Goal: Information Seeking & Learning: Learn about a topic

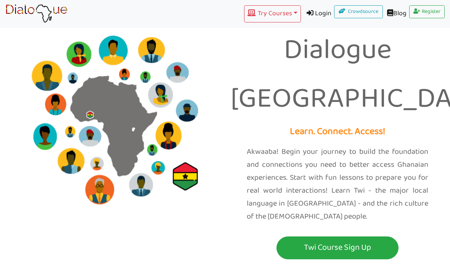
click at [383, 241] on p "Twi Course Sign Up" at bounding box center [337, 248] width 118 height 14
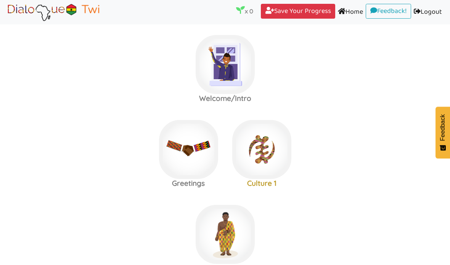
scroll to position [4, 0]
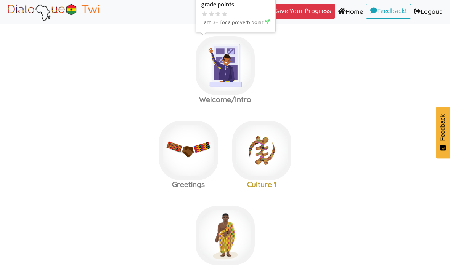
click at [235, 74] on img at bounding box center [224, 65] width 59 height 59
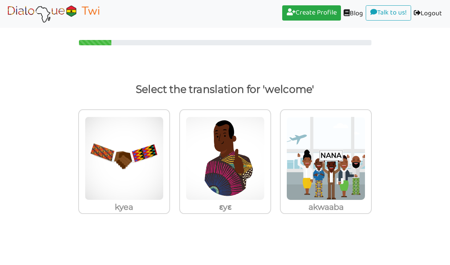
click at [163, 177] on img at bounding box center [124, 159] width 79 height 84
click at [175, 157] on input "akwaaba" at bounding box center [172, 154] width 6 height 6
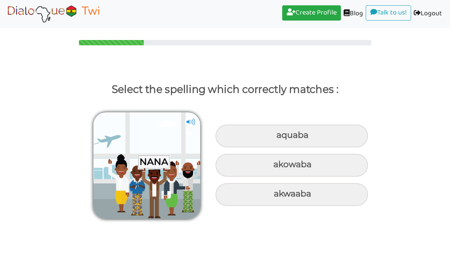
click at [351, 147] on div "akwaaba" at bounding box center [291, 136] width 152 height 23
click at [280, 138] on input "akwaaba" at bounding box center [277, 135] width 5 height 5
radio input "true"
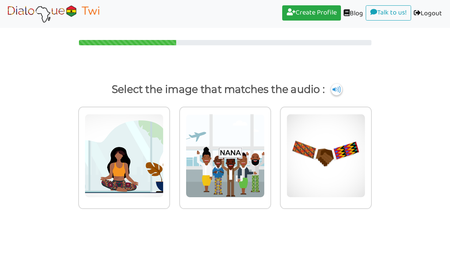
click at [163, 189] on img at bounding box center [124, 156] width 79 height 84
click at [175, 154] on input "radio" at bounding box center [172, 152] width 6 height 6
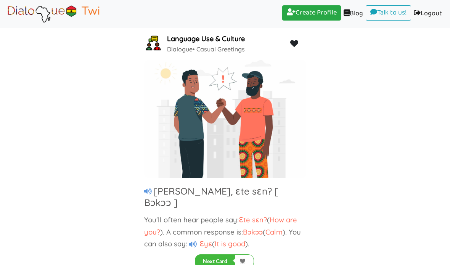
scroll to position [32, 0]
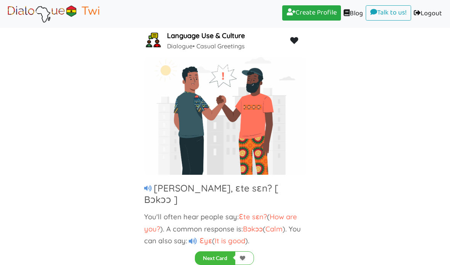
click at [196, 238] on icon at bounding box center [193, 241] width 8 height 7
click at [192, 238] on icon at bounding box center [193, 241] width 8 height 7
click at [144, 189] on icon at bounding box center [148, 188] width 8 height 7
click at [219, 251] on button "Next Card" at bounding box center [215, 258] width 40 height 14
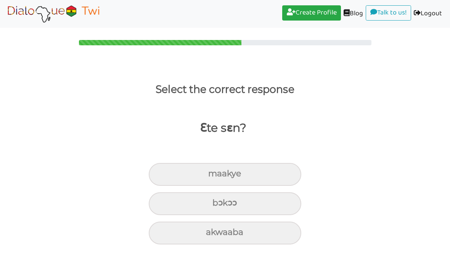
click at [288, 163] on div "bɔkɔɔ" at bounding box center [225, 174] width 152 height 23
click at [214, 171] on input "bɔkɔɔ" at bounding box center [211, 173] width 5 height 5
radio input "true"
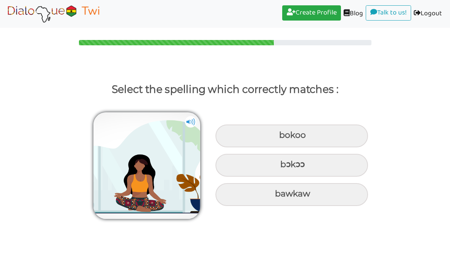
click at [346, 125] on div "bɔkɔɔ" at bounding box center [291, 136] width 152 height 23
click at [282, 133] on input "bɔkɔɔ" at bounding box center [279, 135] width 5 height 5
radio input "true"
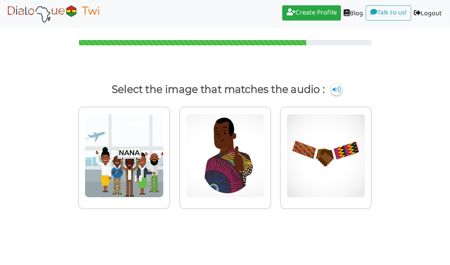
click at [152, 160] on img at bounding box center [124, 156] width 79 height 84
click at [169, 154] on input "radio" at bounding box center [172, 152] width 6 height 6
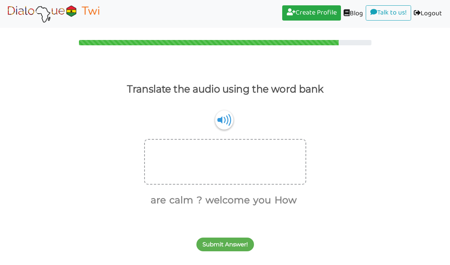
click at [292, 193] on button "How" at bounding box center [284, 200] width 25 height 14
click at [167, 193] on button "are" at bounding box center [169, 200] width 18 height 14
click at [268, 193] on button "you" at bounding box center [264, 200] width 21 height 14
click at [213, 193] on button "?" at bounding box center [212, 200] width 8 height 14
click at [242, 238] on button "Submit Answer!" at bounding box center [225, 245] width 58 height 14
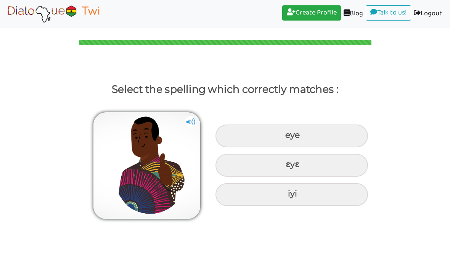
click at [345, 125] on div "eye" at bounding box center [291, 136] width 152 height 23
click at [288, 133] on input "eye" at bounding box center [285, 135] width 5 height 5
radio input "true"
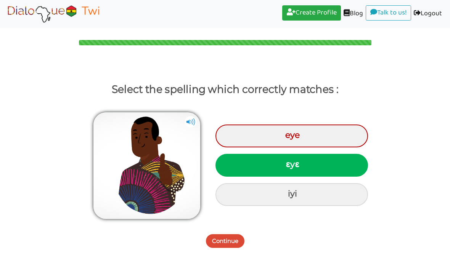
click at [344, 154] on div "ɛyɛ" at bounding box center [291, 165] width 152 height 23
click at [289, 162] on input "ɛyɛ" at bounding box center [286, 164] width 5 height 5
radio input "true"
click at [241, 234] on button "Continue" at bounding box center [225, 241] width 38 height 14
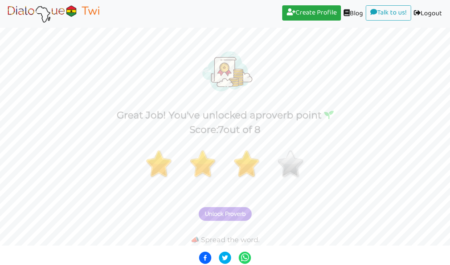
click at [244, 211] on span "Unlock Proverb" at bounding box center [225, 214] width 41 height 7
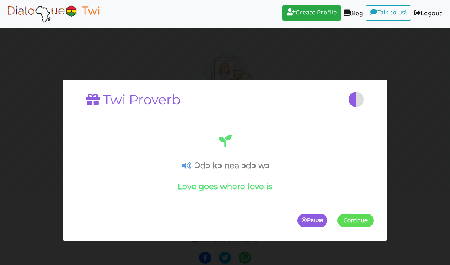
click at [185, 162] on icon at bounding box center [186, 166] width 9 height 8
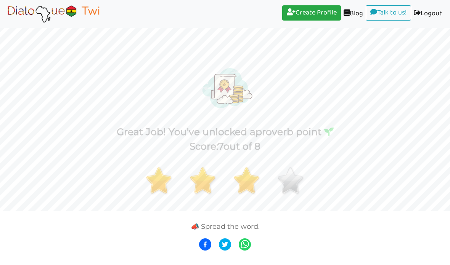
scroll to position [0, 0]
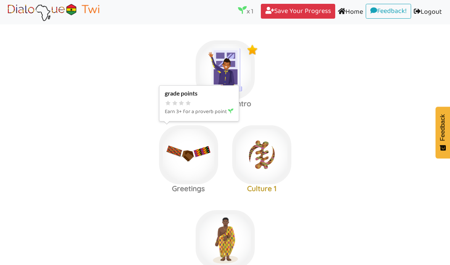
click at [195, 99] on img at bounding box center [224, 69] width 59 height 59
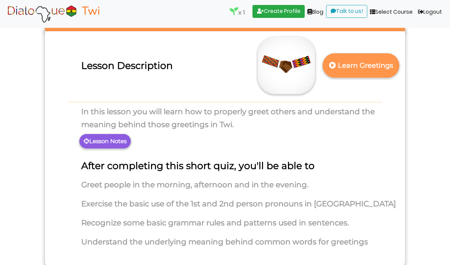
scroll to position [48, 0]
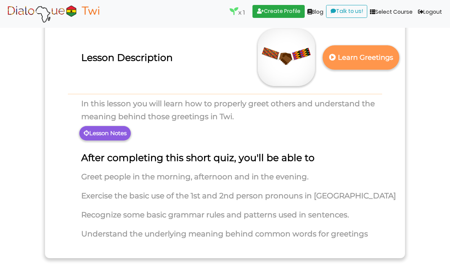
click at [378, 48] on p "Learn Greetings" at bounding box center [360, 57] width 67 height 19
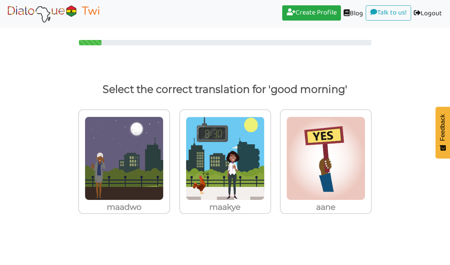
click at [163, 167] on img at bounding box center [124, 159] width 79 height 84
click at [175, 157] on input "maakye" at bounding box center [172, 154] width 6 height 6
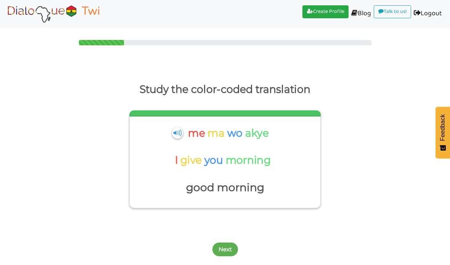
click at [177, 127] on img at bounding box center [177, 132] width 11 height 11
click at [228, 243] on button "Next" at bounding box center [225, 250] width 26 height 14
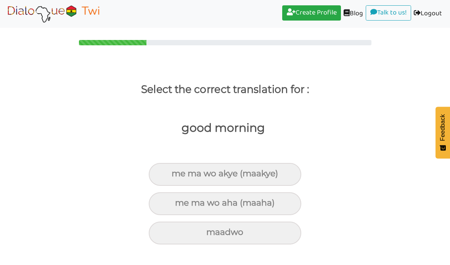
click at [287, 163] on div "me ma wo akye (maakye)" at bounding box center [225, 174] width 152 height 23
click at [177, 171] on input "me ma wo akye (maakye)" at bounding box center [174, 173] width 5 height 5
radio input "true"
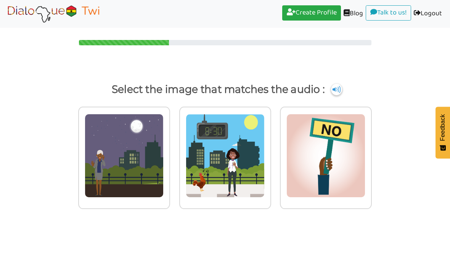
click at [163, 114] on img at bounding box center [124, 156] width 79 height 84
click at [175, 149] on input "radio" at bounding box center [172, 152] width 6 height 6
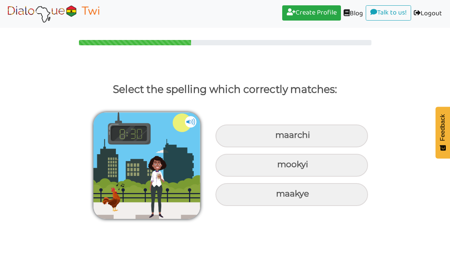
click at [342, 147] on div "maakye" at bounding box center [291, 136] width 152 height 23
click at [279, 138] on input "maakye" at bounding box center [276, 135] width 5 height 5
radio input "true"
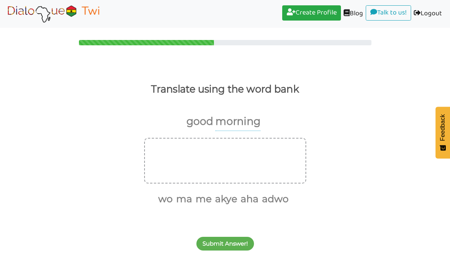
click at [203, 192] on button "me" at bounding box center [202, 199] width 19 height 14
click at [191, 192] on button "ma" at bounding box center [192, 199] width 19 height 14
click at [182, 192] on button "wo" at bounding box center [183, 199] width 17 height 14
click at [201, 192] on button "akye" at bounding box center [196, 199] width 25 height 14
click at [238, 237] on button "Submit Answer!" at bounding box center [225, 244] width 58 height 14
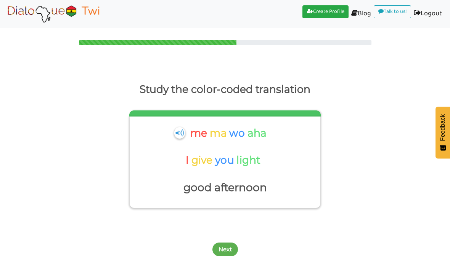
click at [181, 127] on img at bounding box center [179, 132] width 11 height 11
click at [228, 243] on button "Next" at bounding box center [225, 250] width 26 height 14
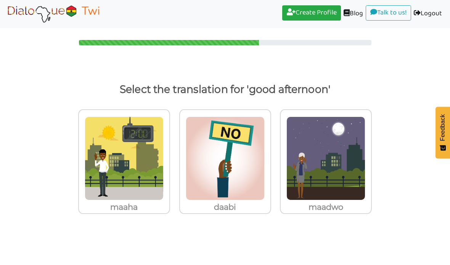
click at [143, 178] on img at bounding box center [124, 159] width 79 height 84
click at [169, 157] on input "maaha" at bounding box center [172, 154] width 6 height 6
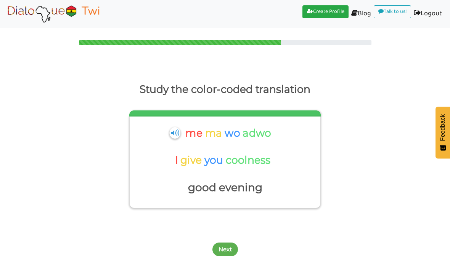
click at [226, 243] on button "Next" at bounding box center [225, 250] width 26 height 14
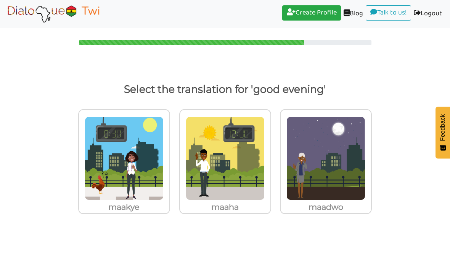
click at [163, 157] on img at bounding box center [124, 159] width 79 height 84
click at [175, 157] on input "maadwo" at bounding box center [172, 154] width 6 height 6
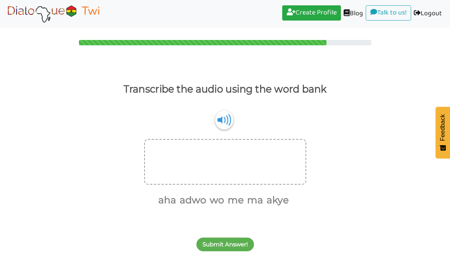
click at [238, 193] on button "me" at bounding box center [234, 200] width 19 height 14
click at [248, 193] on button "ma" at bounding box center [244, 200] width 19 height 14
click at [235, 193] on button "wo" at bounding box center [234, 200] width 17 height 14
click at [250, 193] on button "akye" at bounding box center [247, 200] width 25 height 14
click at [236, 238] on button "Submit Answer!" at bounding box center [225, 245] width 58 height 14
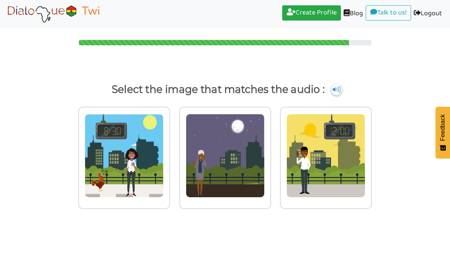
click at [163, 155] on img at bounding box center [124, 156] width 79 height 84
click at [175, 154] on input "radio" at bounding box center [172, 152] width 6 height 6
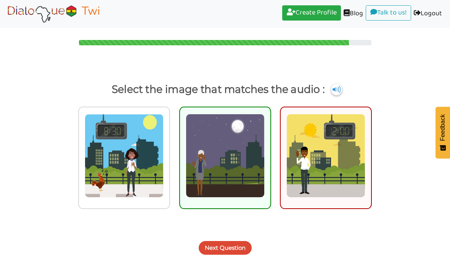
click at [258, 155] on img at bounding box center [225, 156] width 79 height 84
click at [270, 154] on input "radio" at bounding box center [273, 152] width 6 height 6
click at [237, 241] on button "Next Question" at bounding box center [225, 248] width 53 height 14
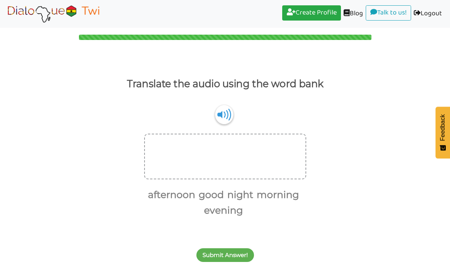
click at [224, 188] on button "good" at bounding box center [210, 195] width 28 height 14
click at [254, 188] on button "morning" at bounding box center [262, 195] width 45 height 14
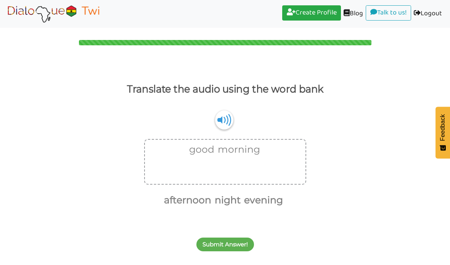
click at [237, 238] on button "Submit Answer!" at bounding box center [225, 245] width 58 height 14
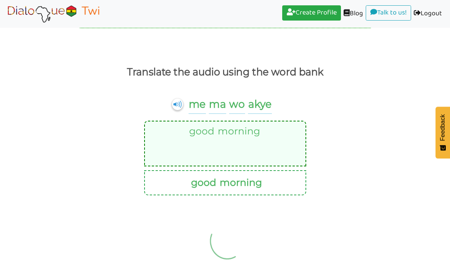
scroll to position [17, 0]
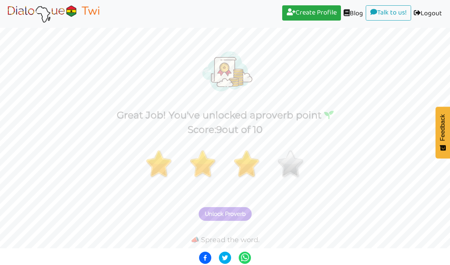
click at [238, 212] on span "Unlock Proverb" at bounding box center [225, 214] width 41 height 7
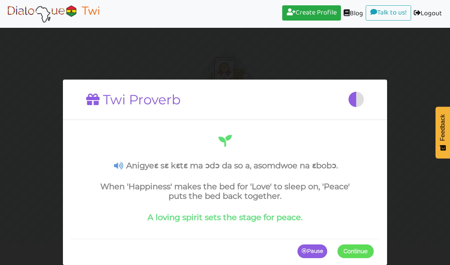
scroll to position [0, 0]
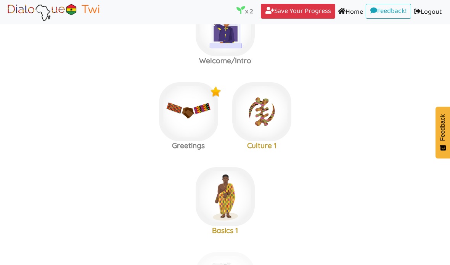
click at [115, 68] on label "Greetings Culture 1" at bounding box center [225, 27] width 450 height 82
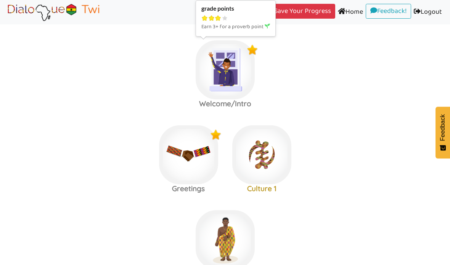
click at [243, 74] on img at bounding box center [224, 69] width 59 height 59
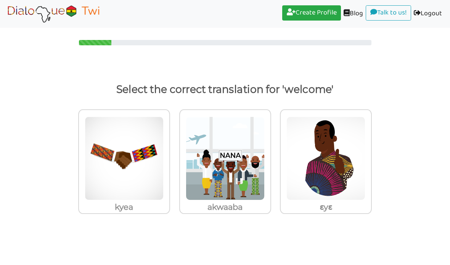
click at [163, 149] on img at bounding box center [124, 159] width 79 height 84
click at [175, 151] on input "akwaaba" at bounding box center [172, 154] width 6 height 6
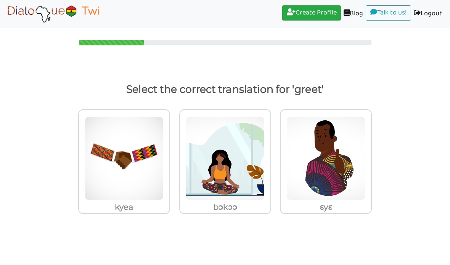
click at [152, 164] on img at bounding box center [124, 159] width 79 height 84
click at [169, 157] on input "kyea" at bounding box center [172, 154] width 6 height 6
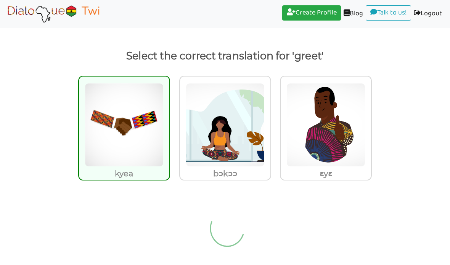
scroll to position [0, 0]
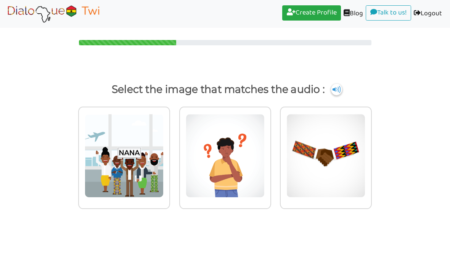
click at [153, 150] on img at bounding box center [124, 156] width 79 height 84
click at [169, 150] on input "radio" at bounding box center [172, 152] width 6 height 6
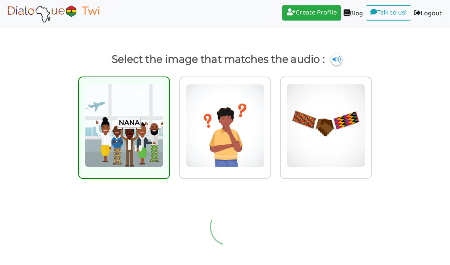
scroll to position [0, 0]
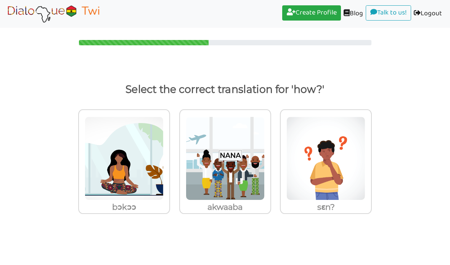
click at [163, 176] on img at bounding box center [124, 159] width 79 height 84
click at [175, 157] on input "sɛn?" at bounding box center [172, 154] width 6 height 6
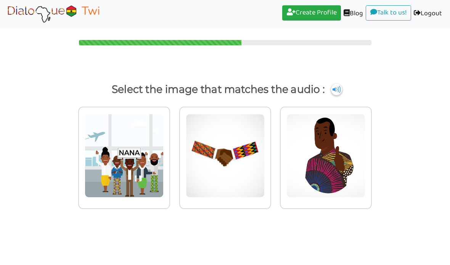
click at [163, 177] on img at bounding box center [124, 156] width 79 height 84
click at [175, 154] on input "radio" at bounding box center [172, 152] width 6 height 6
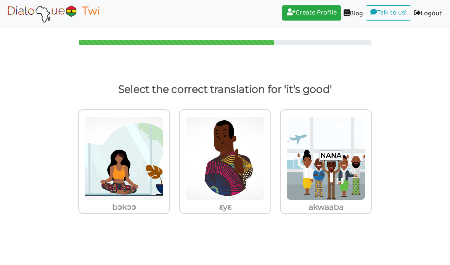
click at [163, 189] on img at bounding box center [124, 159] width 79 height 84
click at [175, 157] on input "ɛyɛ" at bounding box center [172, 154] width 6 height 6
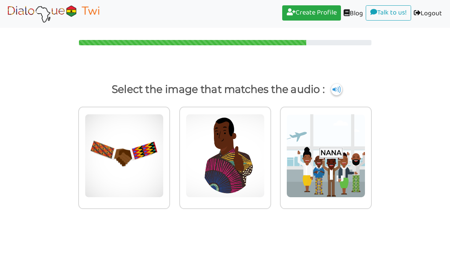
click at [163, 186] on img at bounding box center [124, 156] width 79 height 84
click at [175, 154] on input "radio" at bounding box center [172, 152] width 6 height 6
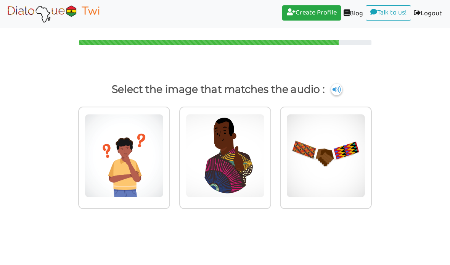
click at [163, 179] on img at bounding box center [124, 156] width 79 height 84
click at [175, 154] on input "radio" at bounding box center [172, 152] width 6 height 6
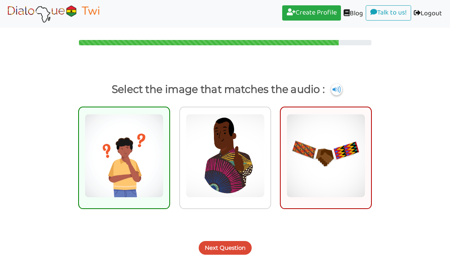
click at [127, 180] on img at bounding box center [124, 156] width 79 height 84
click at [169, 154] on input "radio" at bounding box center [172, 152] width 6 height 6
click at [239, 241] on button "Next Question" at bounding box center [225, 248] width 53 height 14
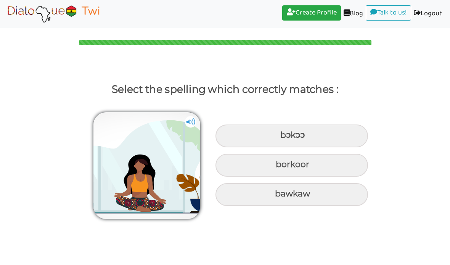
click at [353, 133] on div "bɔkɔɔ" at bounding box center [291, 136] width 152 height 23
click at [283, 133] on input "bɔkɔɔ" at bounding box center [281, 135] width 5 height 5
radio input "true"
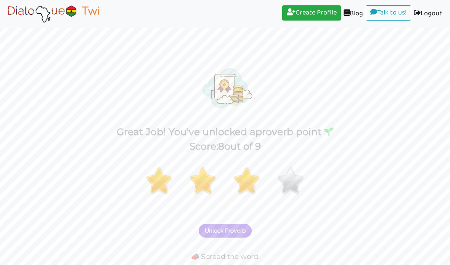
click at [62, 14] on img at bounding box center [53, 13] width 96 height 19
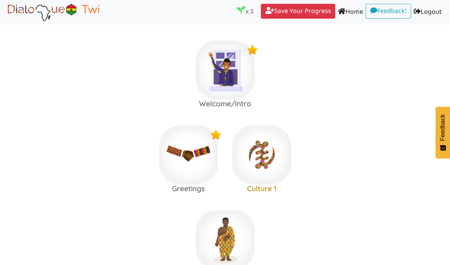
click at [319, 11] on link "Save Your Progress (current)" at bounding box center [298, 11] width 74 height 15
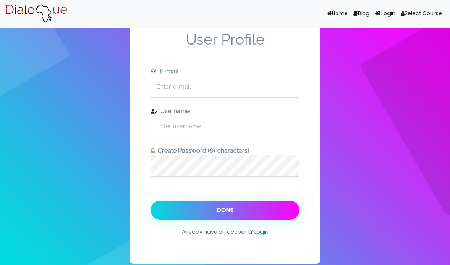
click at [431, 11] on link "Select Course" at bounding box center [421, 13] width 46 height 14
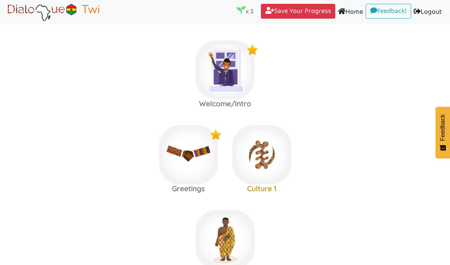
click at [320, 13] on link "Save Your Progress (current)" at bounding box center [298, 11] width 74 height 15
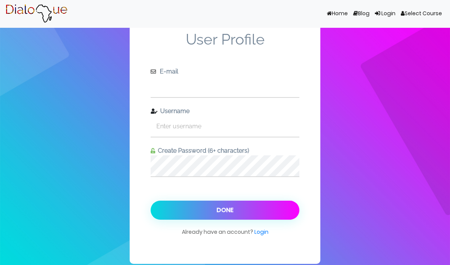
click at [272, 97] on input "text" at bounding box center [225, 86] width 149 height 21
type input "[EMAIL_ADDRESS][DOMAIN_NAME]"
click at [241, 137] on input "text" at bounding box center [225, 126] width 149 height 21
type input "abidabs"
click at [259, 220] on button "Done" at bounding box center [225, 210] width 149 height 19
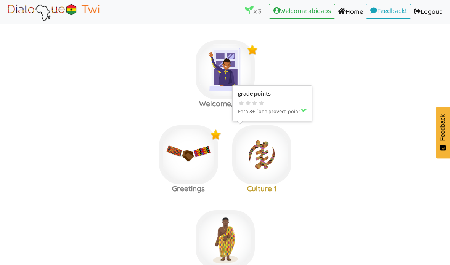
click at [255, 99] on img at bounding box center [224, 69] width 59 height 59
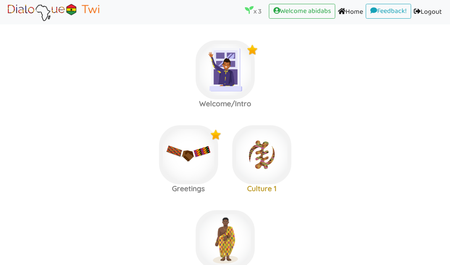
scroll to position [91, 0]
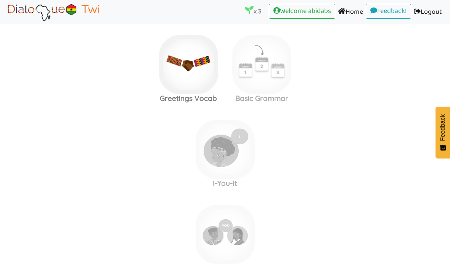
scroll to position [346, 0]
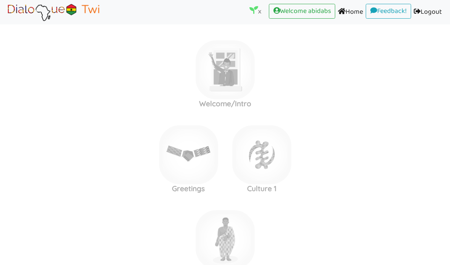
scroll to position [6, 0]
